Goal: Information Seeking & Learning: Learn about a topic

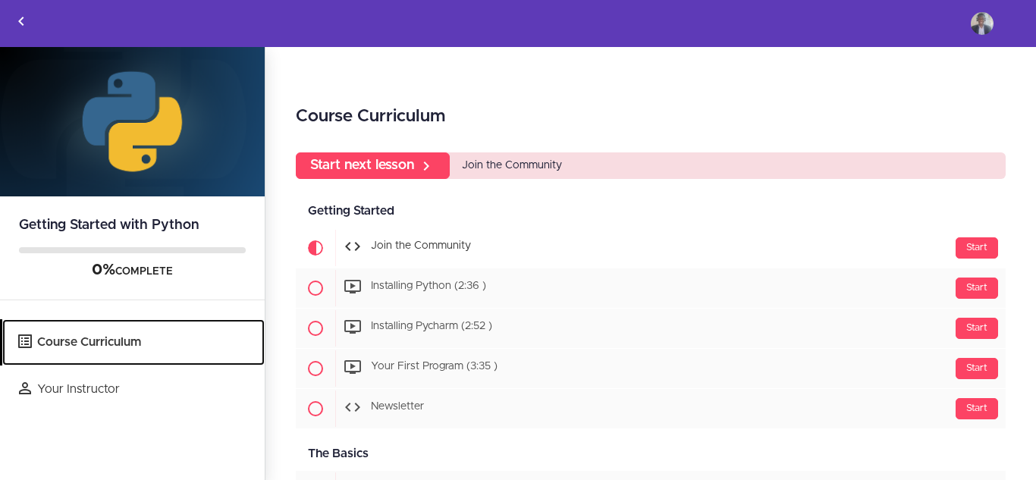
click at [105, 325] on link "Course Curriculum" at bounding box center [133, 342] width 263 height 46
click at [102, 340] on link "Course Curriculum" at bounding box center [133, 342] width 263 height 46
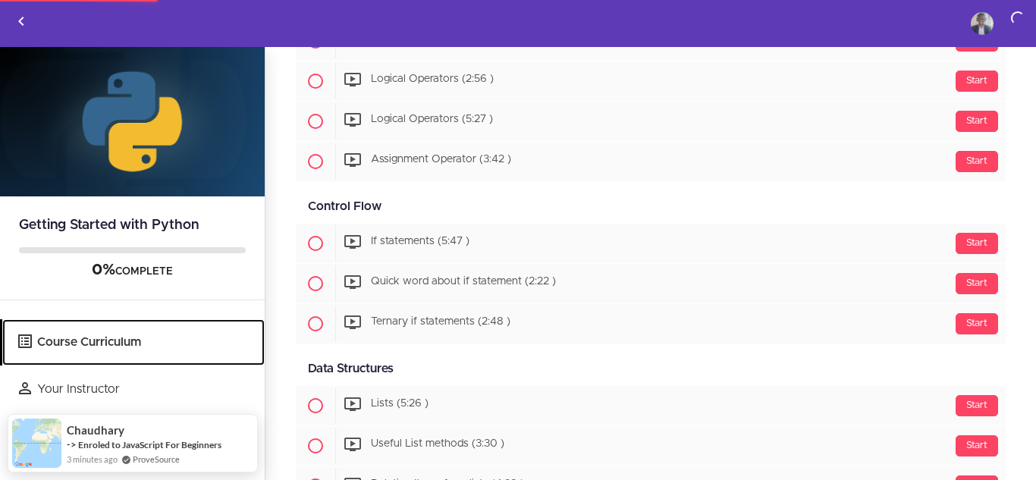
scroll to position [901, 0]
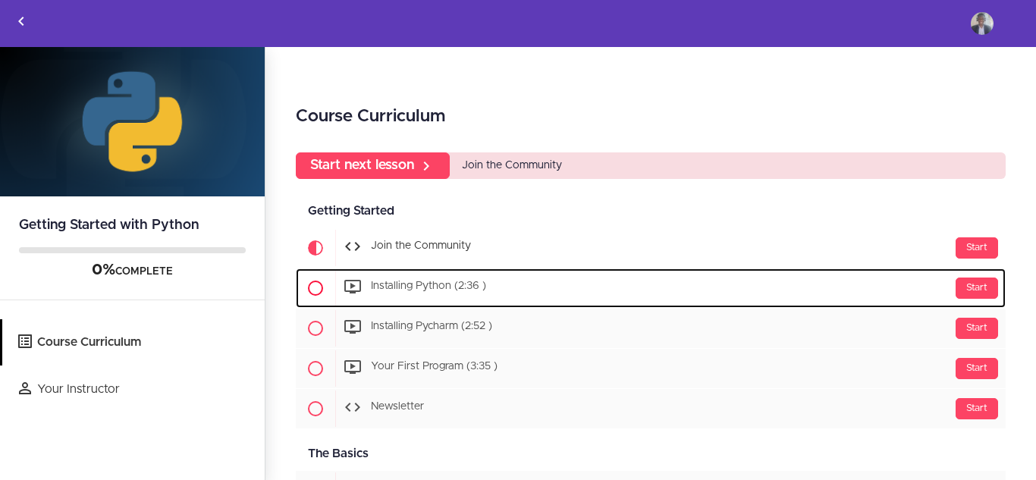
click at [316, 286] on span at bounding box center [315, 288] width 15 height 15
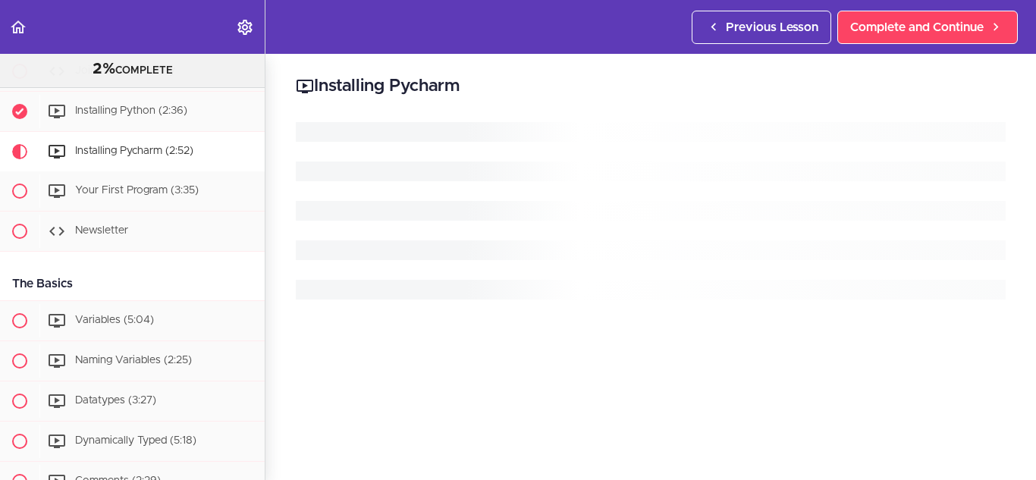
scroll to position [162, 0]
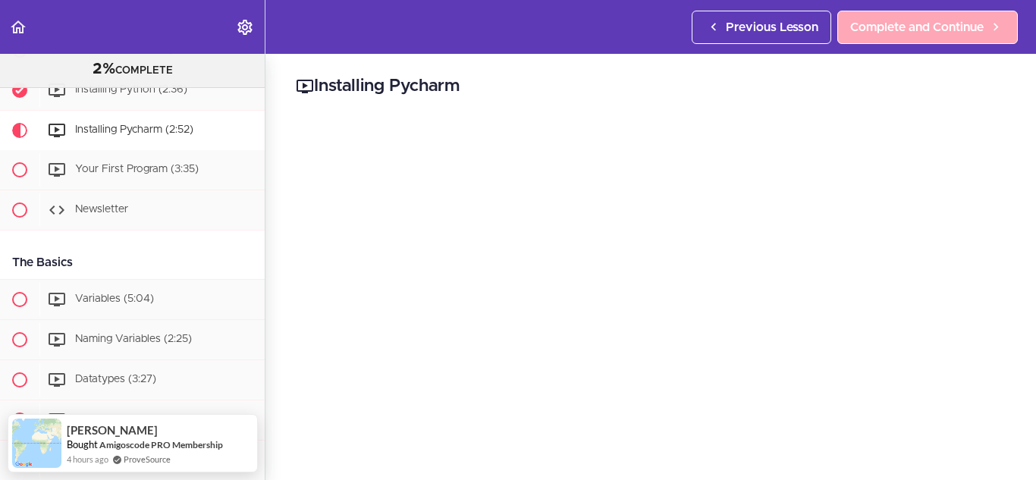
click at [904, 36] on link "Complete and Continue" at bounding box center [928, 27] width 181 height 33
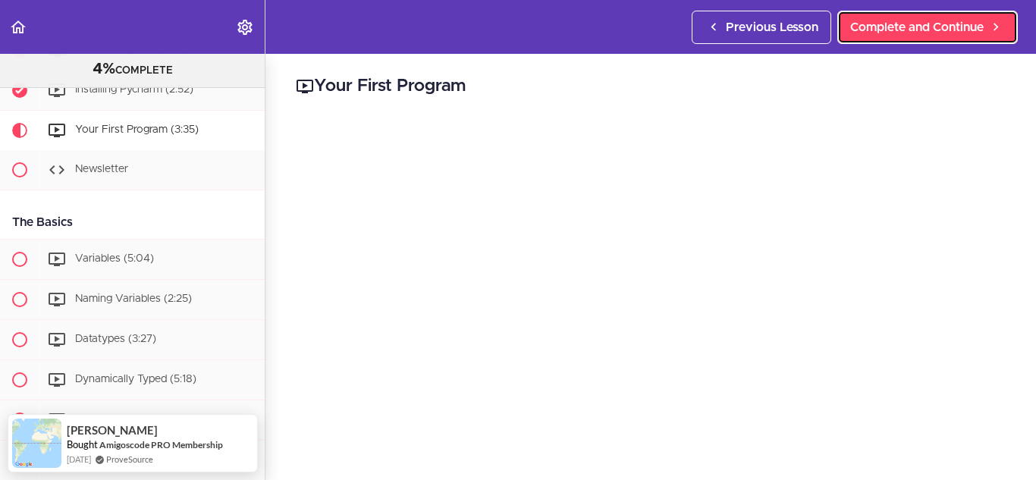
scroll to position [479, 0]
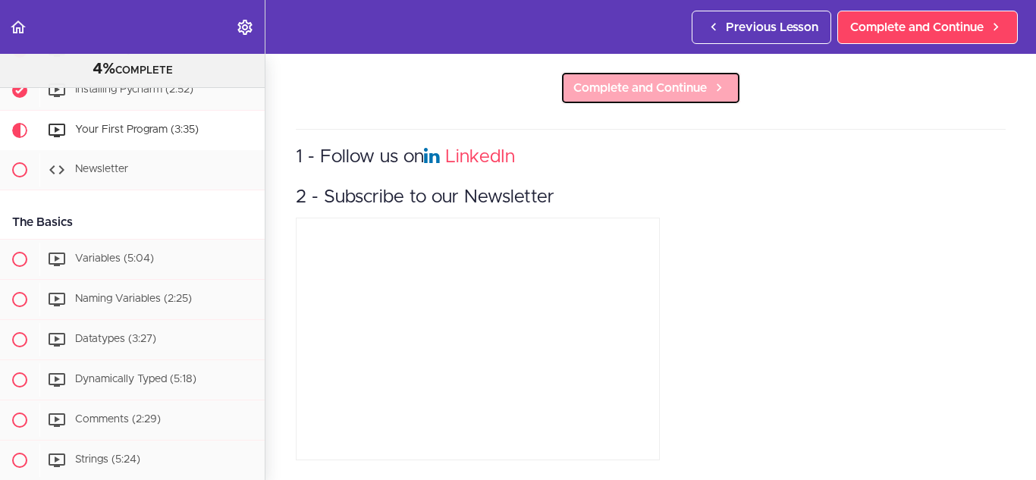
click at [640, 79] on span "Complete and Continue" at bounding box center [641, 88] width 134 height 18
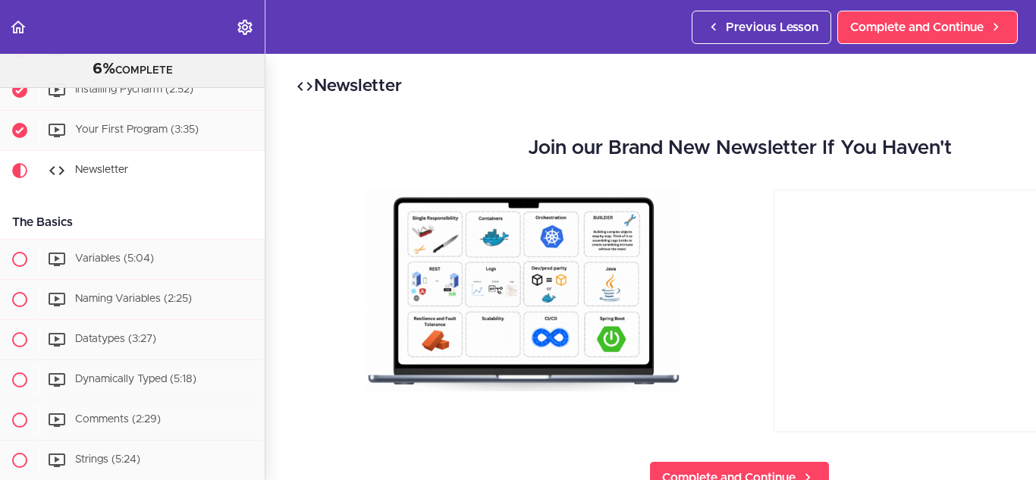
scroll to position [242, 0]
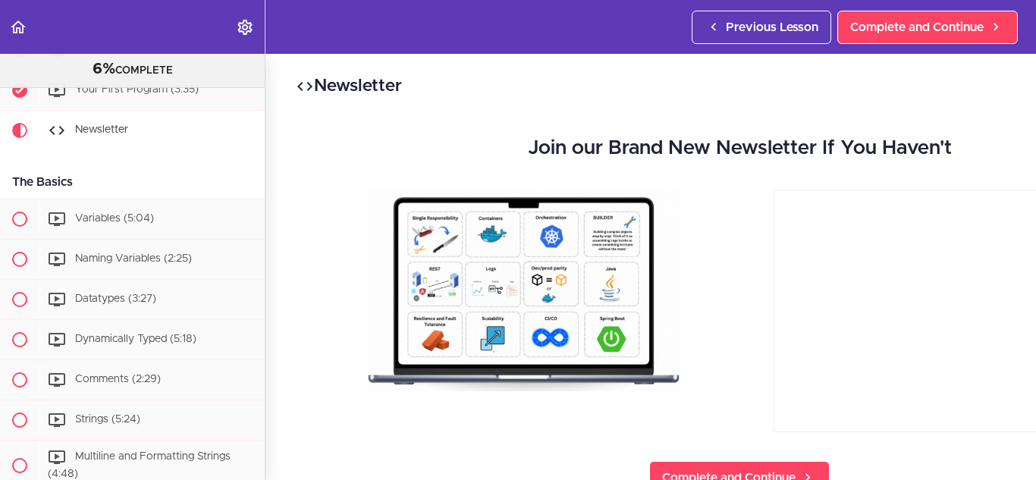
click at [749, 256] on div at bounding box center [956, 313] width 432 height 247
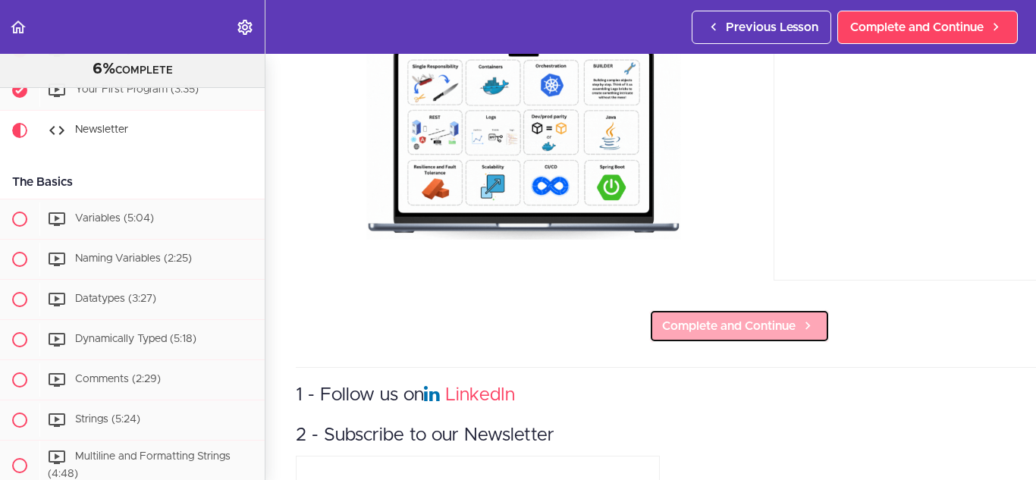
click at [759, 310] on link "Complete and Continue" at bounding box center [739, 326] width 181 height 33
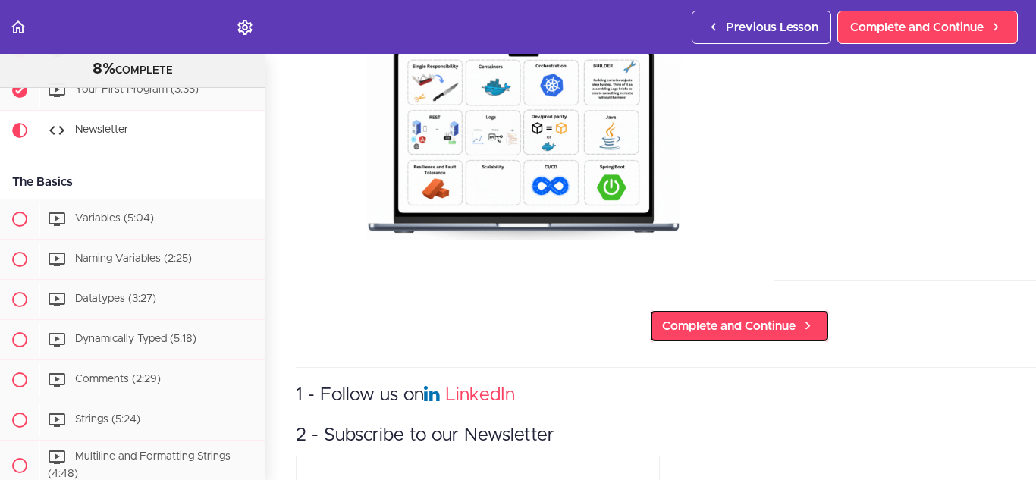
scroll to position [228, 0]
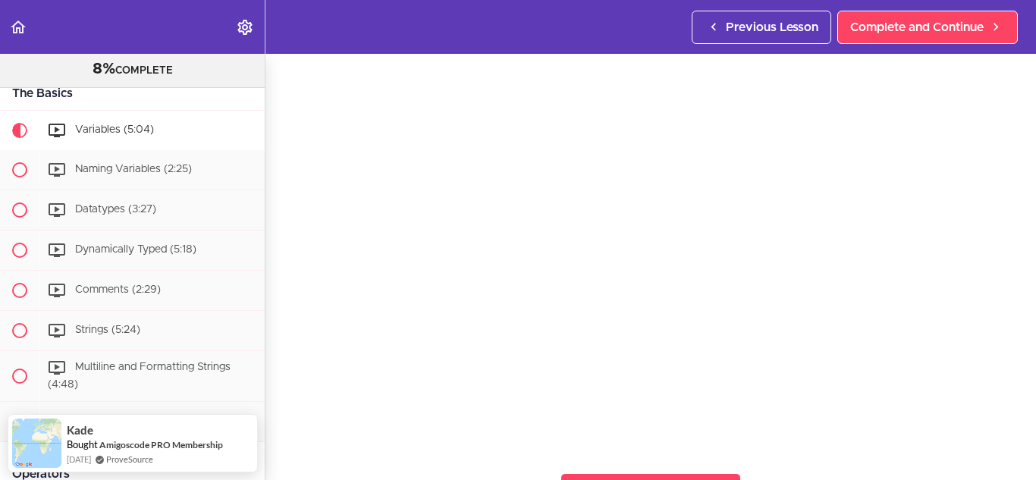
scroll to position [78, 0]
